Goal: Transaction & Acquisition: Purchase product/service

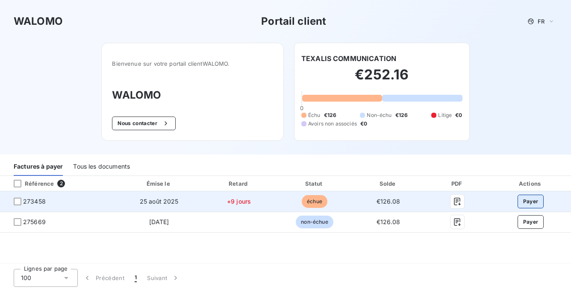
click at [521, 202] on button "Payer" at bounding box center [530, 202] width 26 height 14
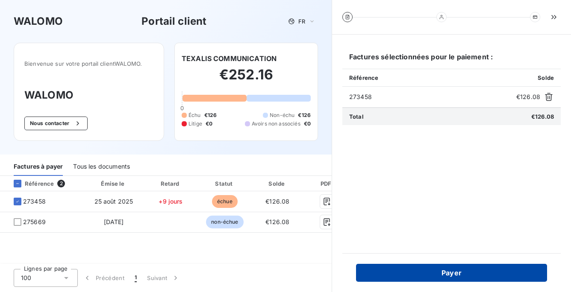
click at [498, 273] on button "Payer" at bounding box center [451, 273] width 191 height 18
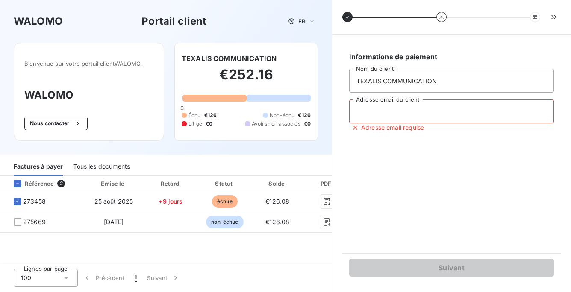
click at [364, 111] on input "Adresse email du client" at bounding box center [451, 112] width 205 height 24
type input "[DOMAIN_NAME][EMAIL_ADDRESS][DOMAIN_NAME]"
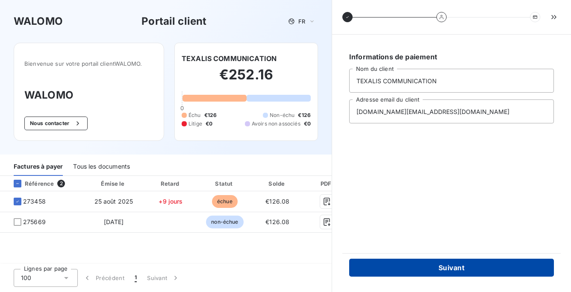
click at [428, 267] on button "Suivant" at bounding box center [451, 268] width 205 height 18
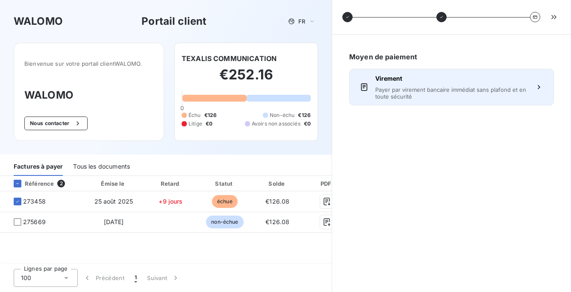
click at [393, 90] on span "Payer par virement bancaire immédiat sans plafond et en toute sécurité" at bounding box center [451, 93] width 152 height 14
